Goal: Task Accomplishment & Management: Manage account settings

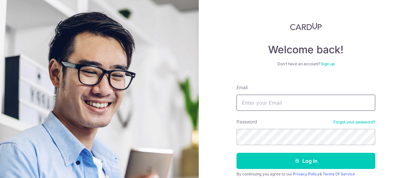
click at [276, 103] on input "Email" at bounding box center [306, 103] width 139 height 16
type input "[EMAIL_ADDRESS][DOMAIN_NAME]"
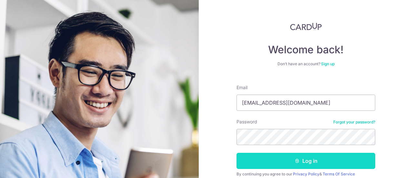
click at [285, 157] on button "Log in" at bounding box center [306, 161] width 139 height 16
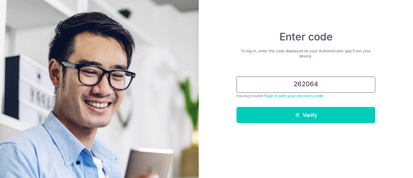
type input "262064"
click at [237, 107] on button "Verify" at bounding box center [306, 115] width 139 height 16
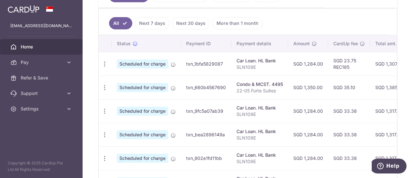
scroll to position [160, 0]
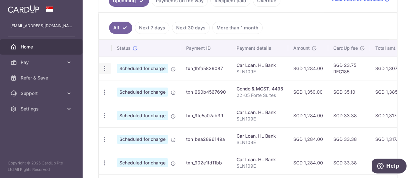
click at [106, 68] on icon "button" at bounding box center [104, 68] width 7 height 7
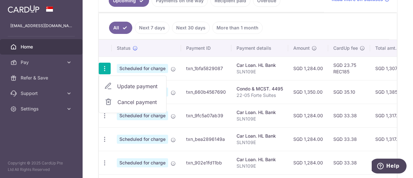
click at [133, 85] on span "Update payment" at bounding box center [139, 86] width 44 height 8
radio input "true"
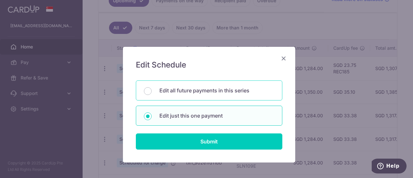
click at [152, 90] on div "Edit all future payments in this series" at bounding box center [209, 90] width 146 height 20
radio input "true"
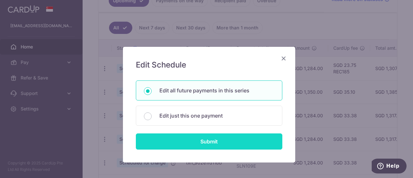
click at [207, 143] on input "Submit" at bounding box center [209, 141] width 146 height 16
radio input "true"
type input "1,284.00"
type input "SLN109E"
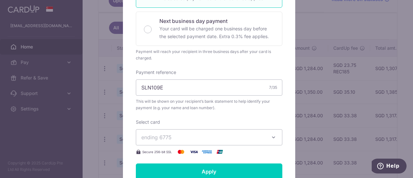
scroll to position [194, 0]
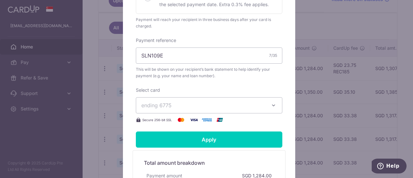
click at [196, 107] on span "ending 6775" at bounding box center [203, 105] width 124 height 8
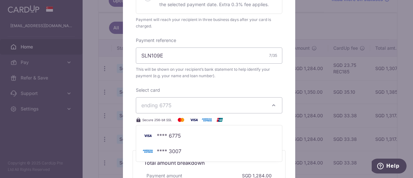
click at [175, 151] on span "**** 3007" at bounding box center [169, 151] width 25 height 8
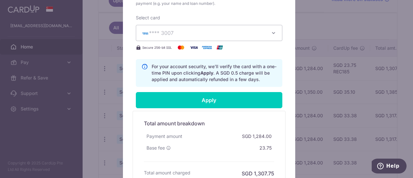
scroll to position [258, 0]
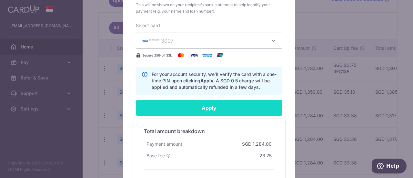
click at [208, 107] on input "Apply" at bounding box center [209, 108] width 146 height 16
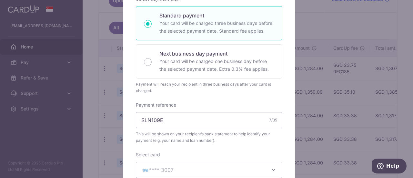
scroll to position [32, 0]
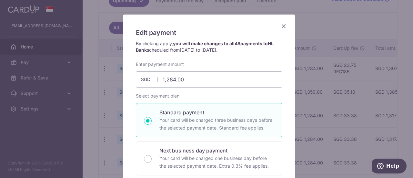
click at [280, 25] on icon "Close" at bounding box center [284, 26] width 8 height 8
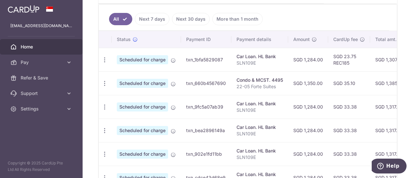
scroll to position [160, 0]
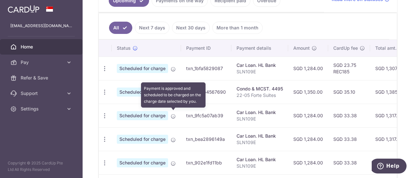
click at [173, 115] on icon at bounding box center [173, 116] width 5 height 5
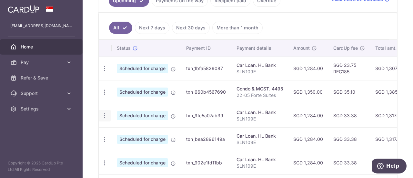
click at [105, 116] on icon "button" at bounding box center [104, 115] width 7 height 7
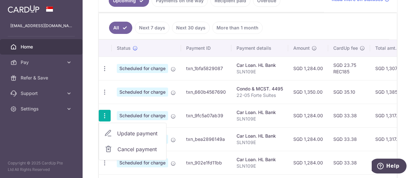
click at [138, 132] on span "Update payment" at bounding box center [139, 133] width 44 height 8
radio input "true"
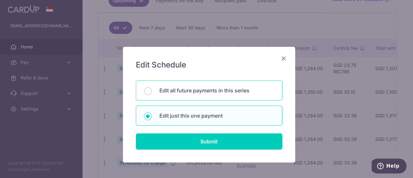
click at [159, 92] on p "Edit all future payments in this series" at bounding box center [216, 90] width 115 height 8
click at [152, 92] on input "Edit all future payments in this series" at bounding box center [148, 91] width 8 height 8
radio input "true"
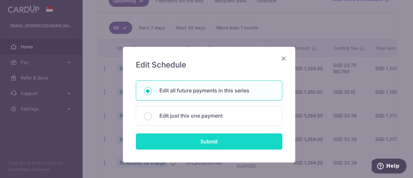
click at [190, 144] on input "Submit" at bounding box center [209, 141] width 146 height 16
radio input "true"
type input "1,284.00"
type input "SLN109E"
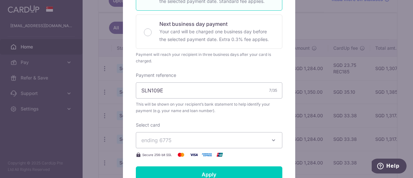
scroll to position [194, 0]
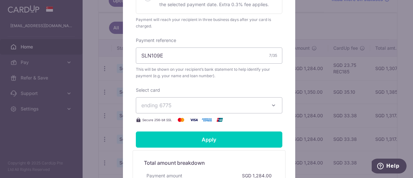
click at [191, 105] on span "ending 6775" at bounding box center [203, 105] width 124 height 8
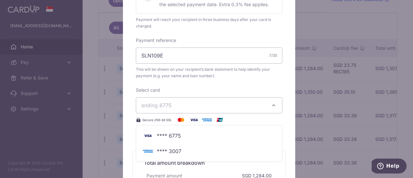
click at [148, 151] on img at bounding box center [147, 151] width 13 height 8
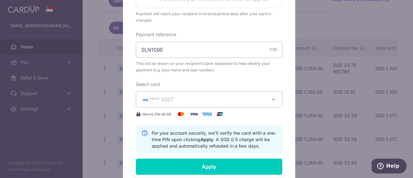
scroll to position [232, 0]
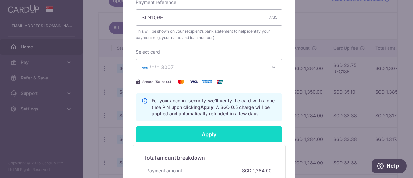
click at [230, 133] on input "Apply" at bounding box center [209, 134] width 146 height 16
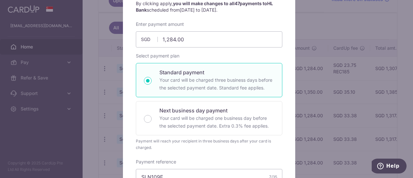
scroll to position [38, 0]
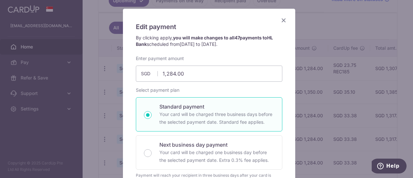
click at [283, 19] on icon "Close" at bounding box center [284, 20] width 8 height 8
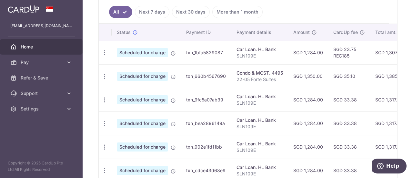
scroll to position [161, 0]
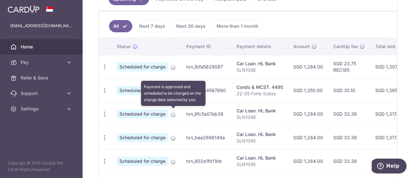
click at [174, 113] on icon at bounding box center [173, 114] width 5 height 5
click at [172, 112] on icon at bounding box center [173, 114] width 5 height 5
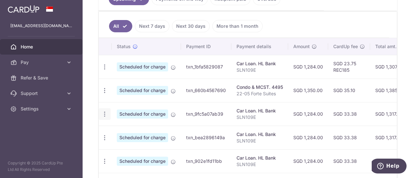
click at [99, 113] on div "Update payment Cancel payment" at bounding box center [105, 114] width 12 height 12
click at [104, 114] on icon "button" at bounding box center [104, 114] width 7 height 7
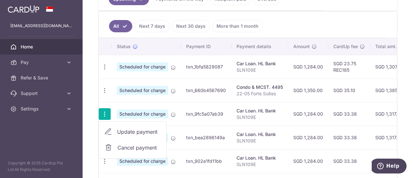
click at [124, 130] on span "Update payment" at bounding box center [139, 132] width 44 height 8
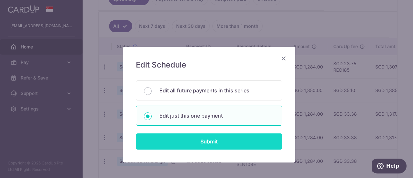
click at [185, 137] on input "Submit" at bounding box center [209, 141] width 146 height 16
radio input "true"
type input "1,284.00"
type input "[DATE]"
type input "SLN109E"
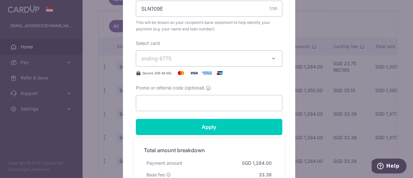
scroll to position [258, 0]
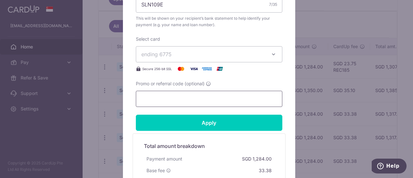
click at [166, 95] on input "Promo or referral code (optional)" at bounding box center [209, 99] width 146 height 16
paste input "3HOME25R"
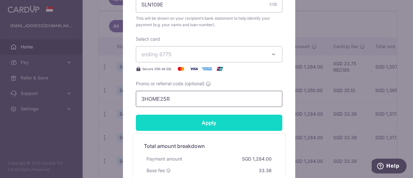
type input "3HOME25R"
click at [220, 124] on input "Apply" at bounding box center [209, 123] width 146 height 16
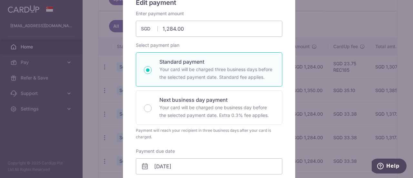
scroll to position [0, 0]
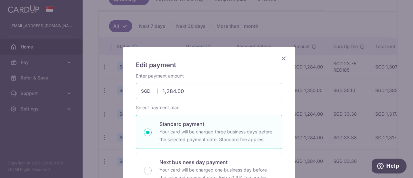
click at [280, 59] on icon "Close" at bounding box center [284, 58] width 8 height 8
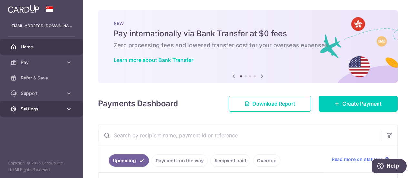
click at [68, 108] on icon at bounding box center [69, 109] width 6 height 6
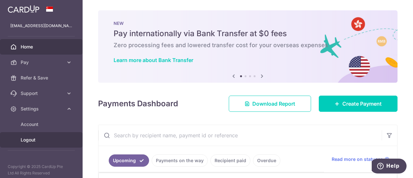
click at [36, 142] on span "Logout" at bounding box center [42, 139] width 43 height 6
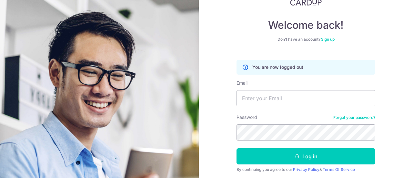
scroll to position [46, 0]
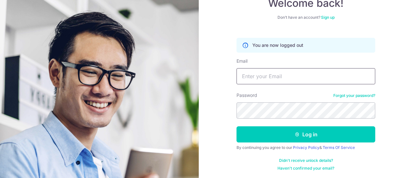
click at [287, 71] on input "Email" at bounding box center [306, 76] width 139 height 16
type input "[EMAIL_ADDRESS][DOMAIN_NAME]"
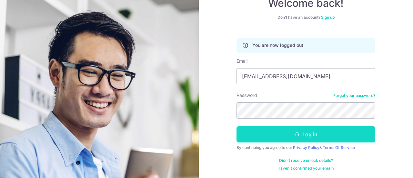
click at [321, 131] on button "Log in" at bounding box center [306, 134] width 139 height 16
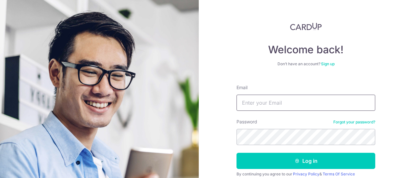
click at [263, 105] on input "Email" at bounding box center [306, 103] width 139 height 16
type input "[EMAIL_ADDRESS][DOMAIN_NAME]"
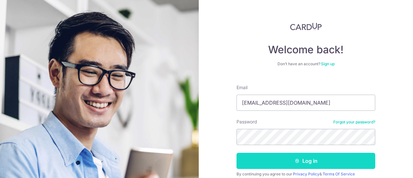
click at [304, 155] on button "Log in" at bounding box center [306, 161] width 139 height 16
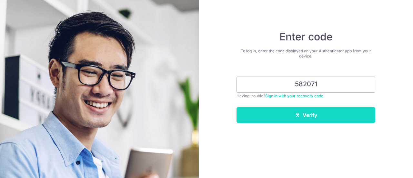
type input "582071"
click at [325, 114] on button "Verify" at bounding box center [306, 115] width 139 height 16
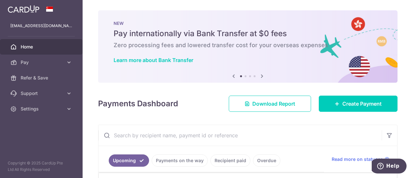
scroll to position [32, 0]
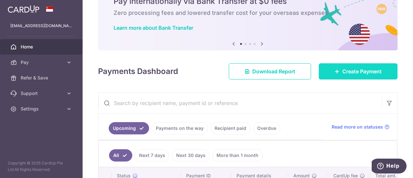
click at [352, 71] on span "Create Payment" at bounding box center [361, 71] width 39 height 8
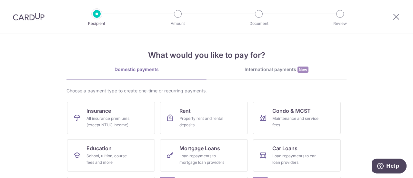
click at [276, 70] on div "International payments New" at bounding box center [276, 69] width 140 height 7
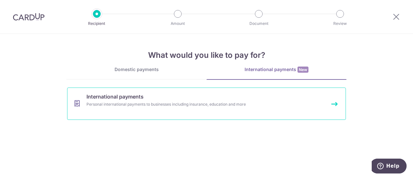
click at [153, 104] on div "Personal international payments to businesses including insurance, education an…" at bounding box center [197, 104] width 223 height 6
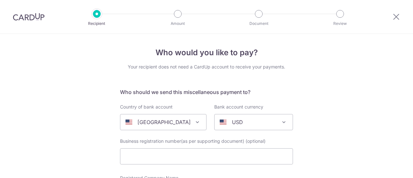
select select
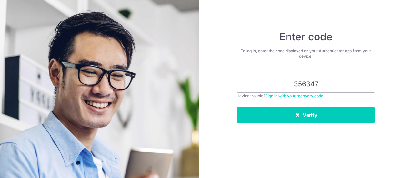
type input "356347"
click at [237, 107] on button "Verify" at bounding box center [306, 115] width 139 height 16
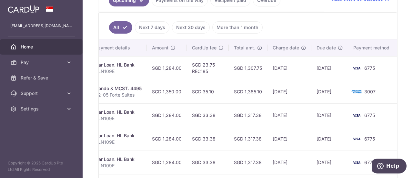
scroll to position [160, 0]
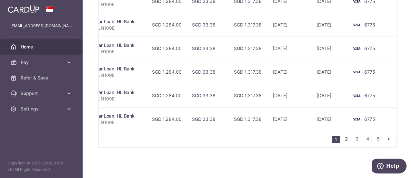
click at [342, 140] on link "2" at bounding box center [346, 139] width 8 height 8
click at [0, 0] on div at bounding box center [0, 0] width 0 height 0
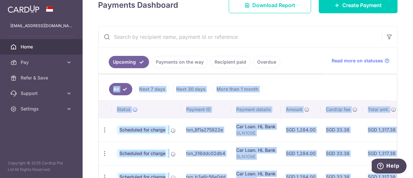
scroll to position [133, 0]
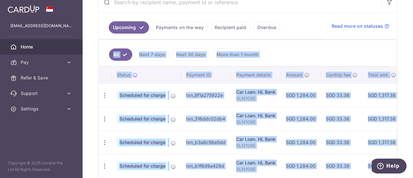
click at [330, 51] on ul "All Next 7 days Next 30 days More than 1 month" at bounding box center [244, 53] width 290 height 26
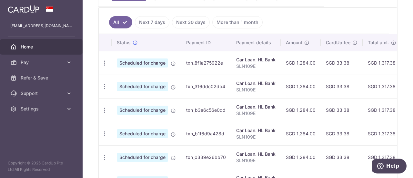
scroll to position [0, 0]
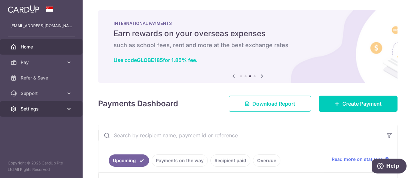
click at [67, 109] on icon at bounding box center [69, 109] width 6 height 6
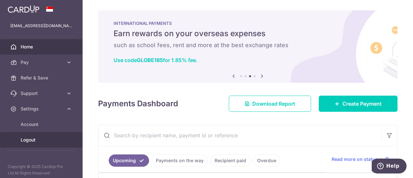
click at [35, 143] on span "Logout" at bounding box center [42, 139] width 43 height 6
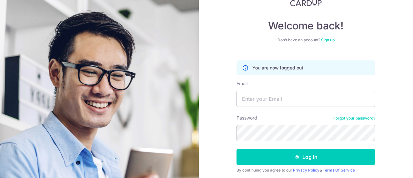
scroll to position [46, 0]
